Goal: Check status: Check status

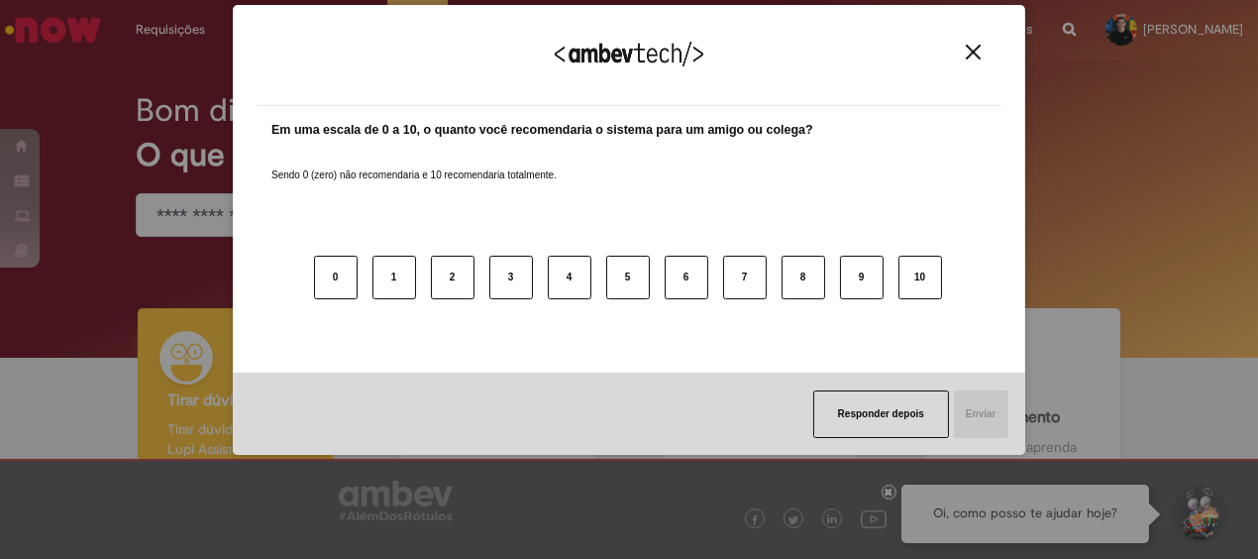
click at [982, 51] on button "Close" at bounding box center [973, 52] width 27 height 17
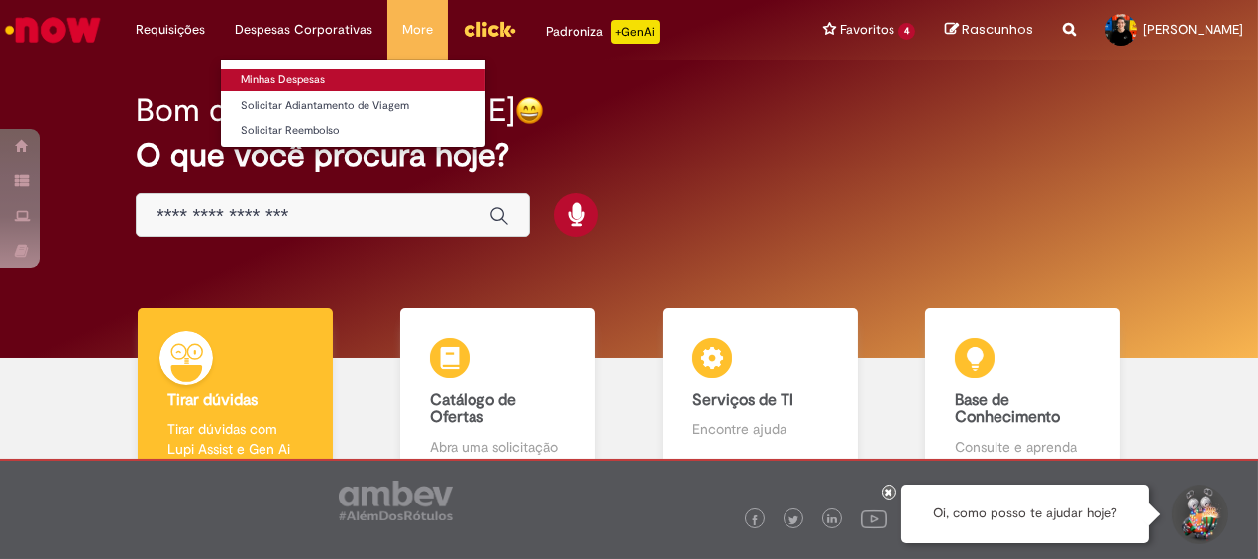
click at [322, 86] on link "Minhas Despesas" at bounding box center [353, 80] width 265 height 22
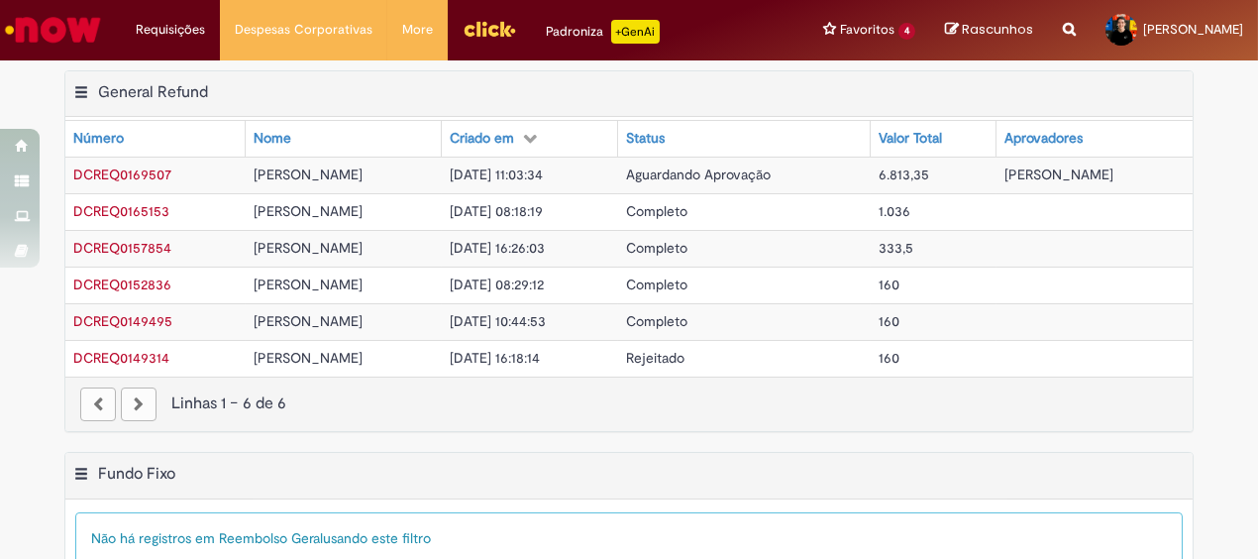
click at [745, 180] on span "Aguardando Aprovação" at bounding box center [698, 174] width 145 height 18
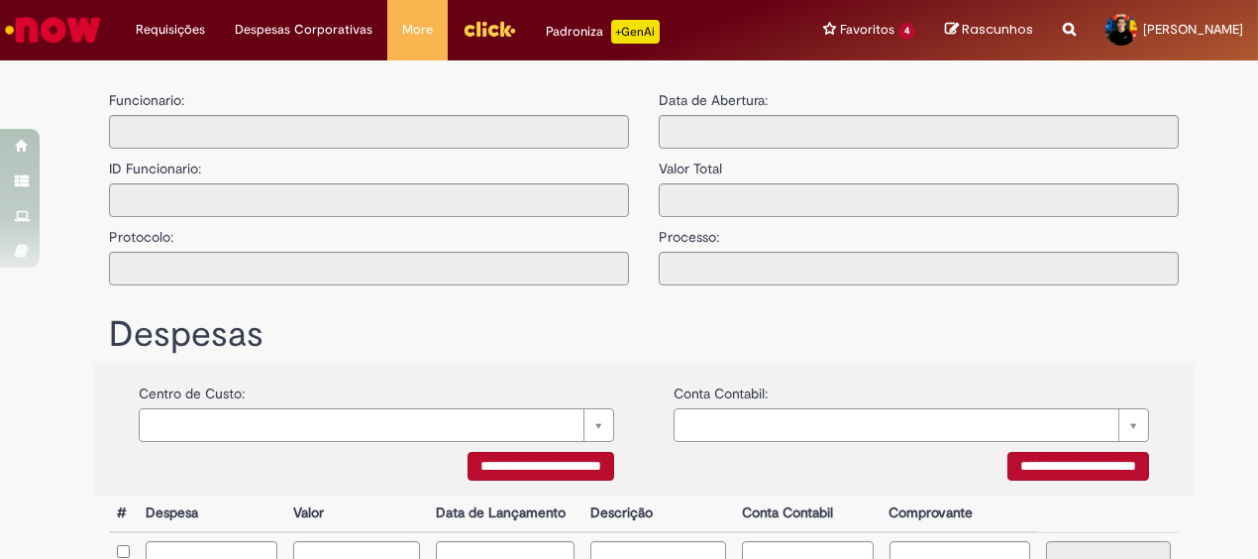
type input "**********"
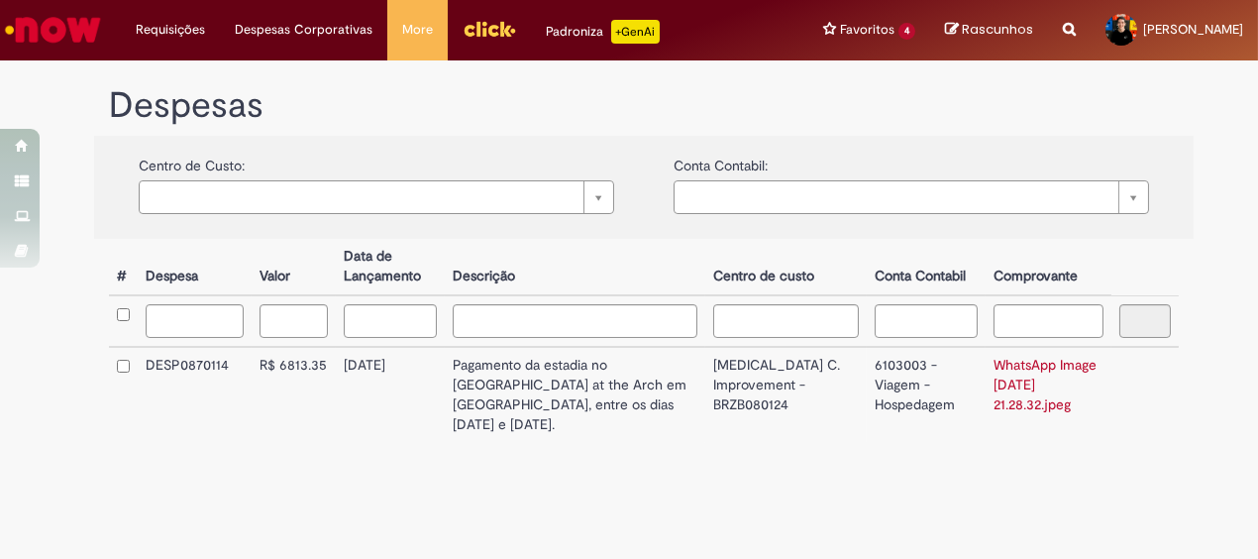
scroll to position [405, 0]
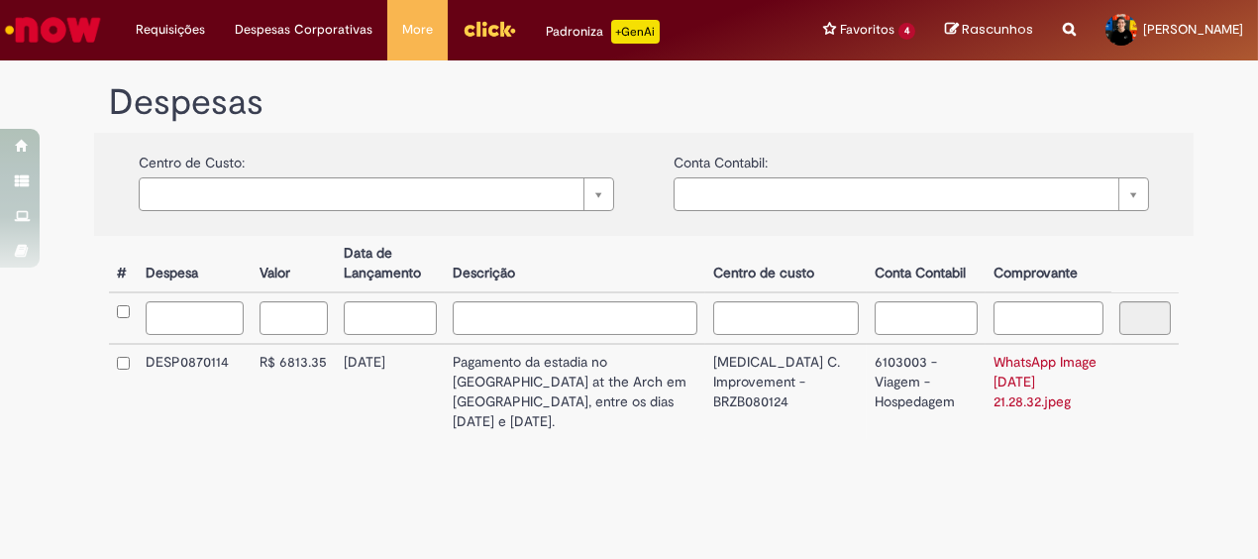
click at [994, 370] on link "WhatsApp Image [DATE] 21.28.32.jpeg" at bounding box center [1045, 381] width 103 height 57
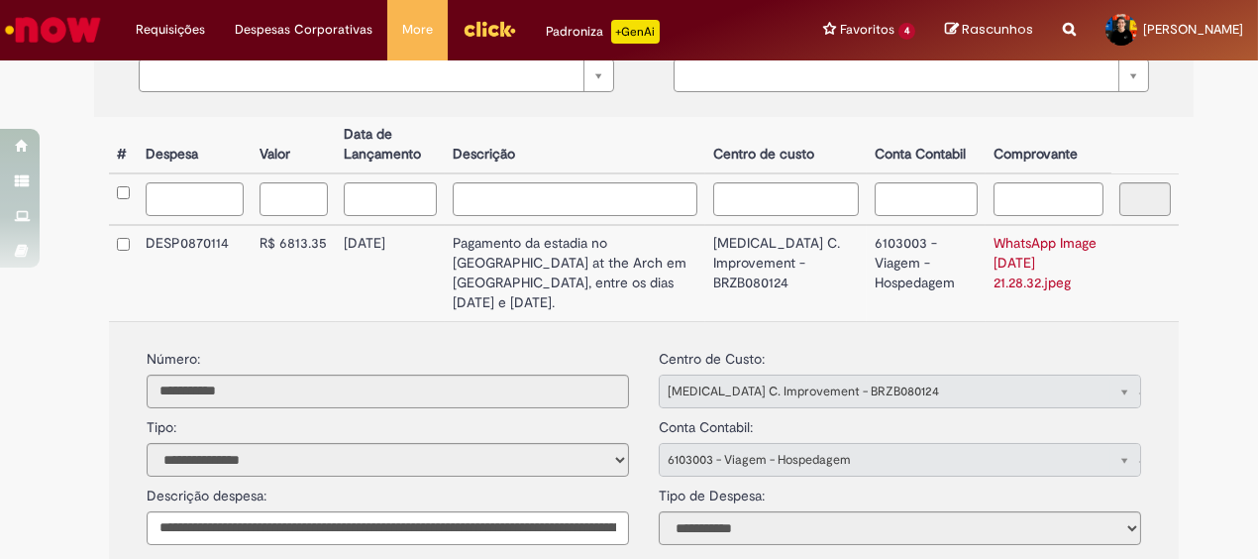
scroll to position [517, 0]
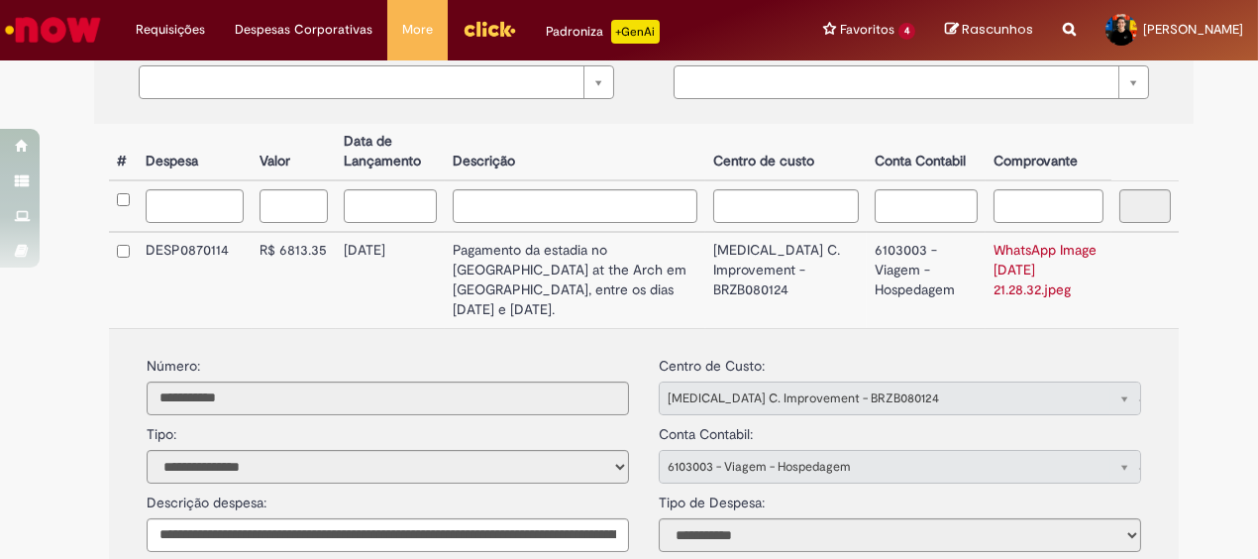
click at [1199, 345] on div "Despesas Centro de Custo: Pesquisar usando lista Conta Contabil: Pesquisar usan…" at bounding box center [644, 309] width 1130 height 716
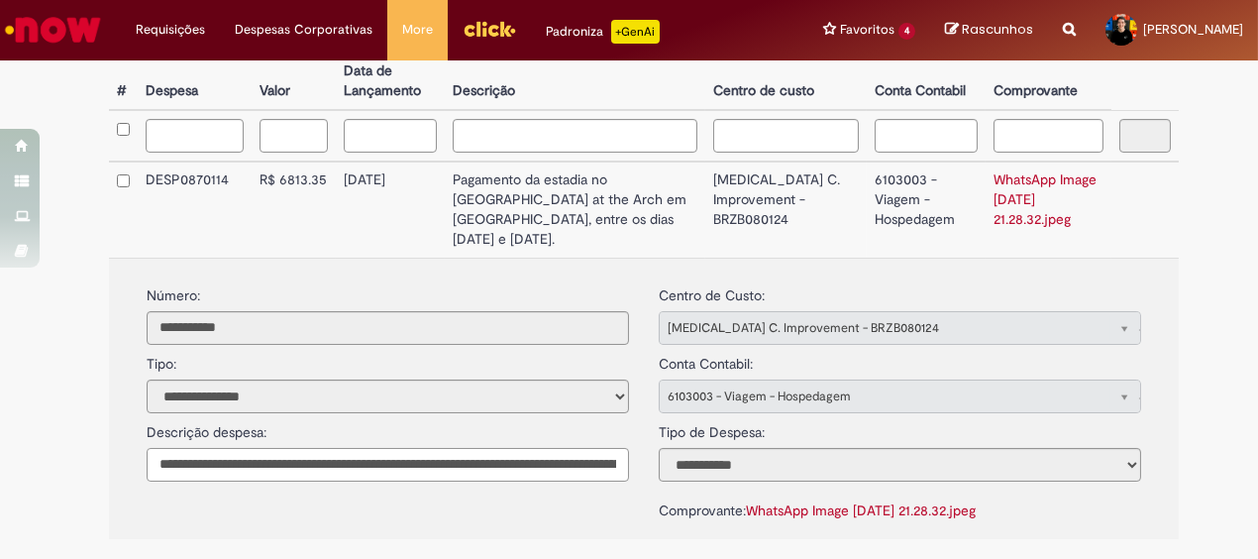
scroll to position [0, 145]
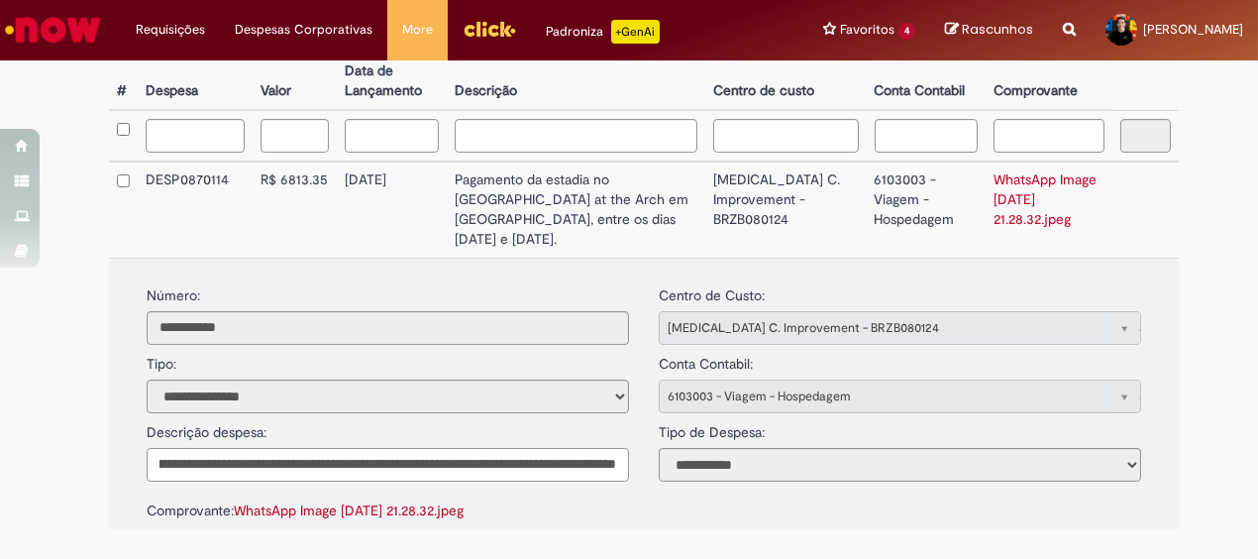
drag, startPoint x: 277, startPoint y: 460, endPoint x: 637, endPoint y: 487, distance: 360.7
click at [637, 487] on div "**********" at bounding box center [644, 394] width 1054 height 255
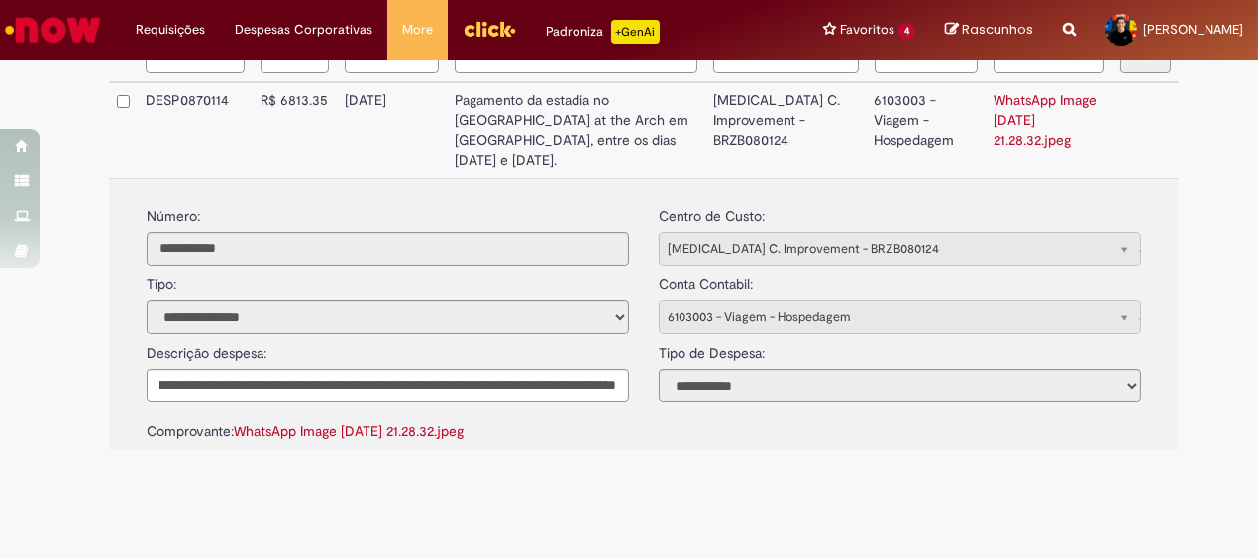
scroll to position [0, 0]
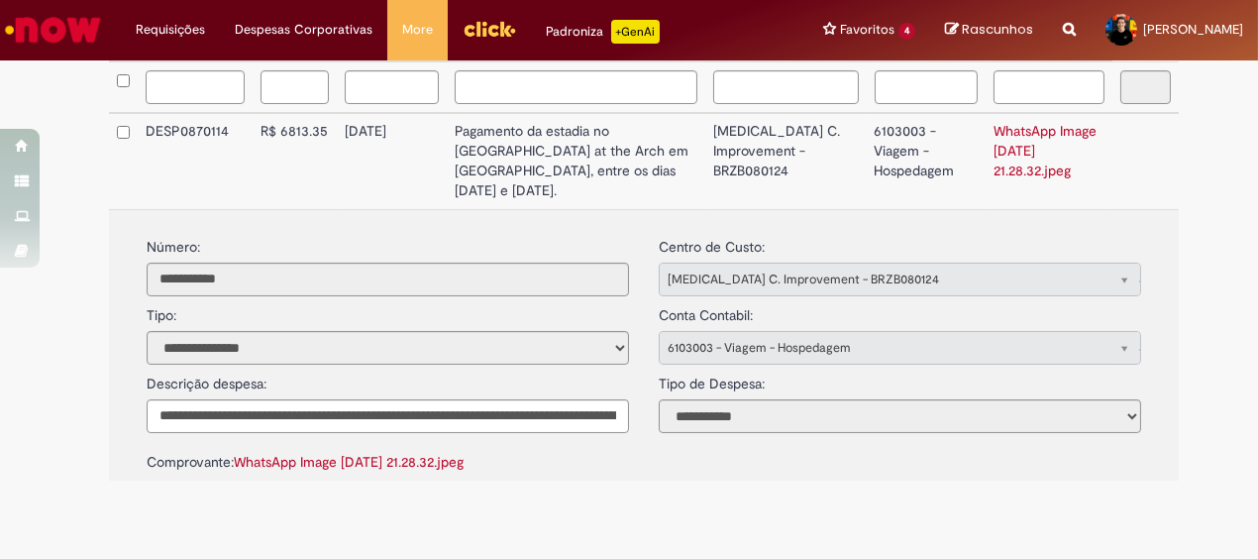
scroll to position [638, 0]
